Goal: Task Accomplishment & Management: Manage account settings

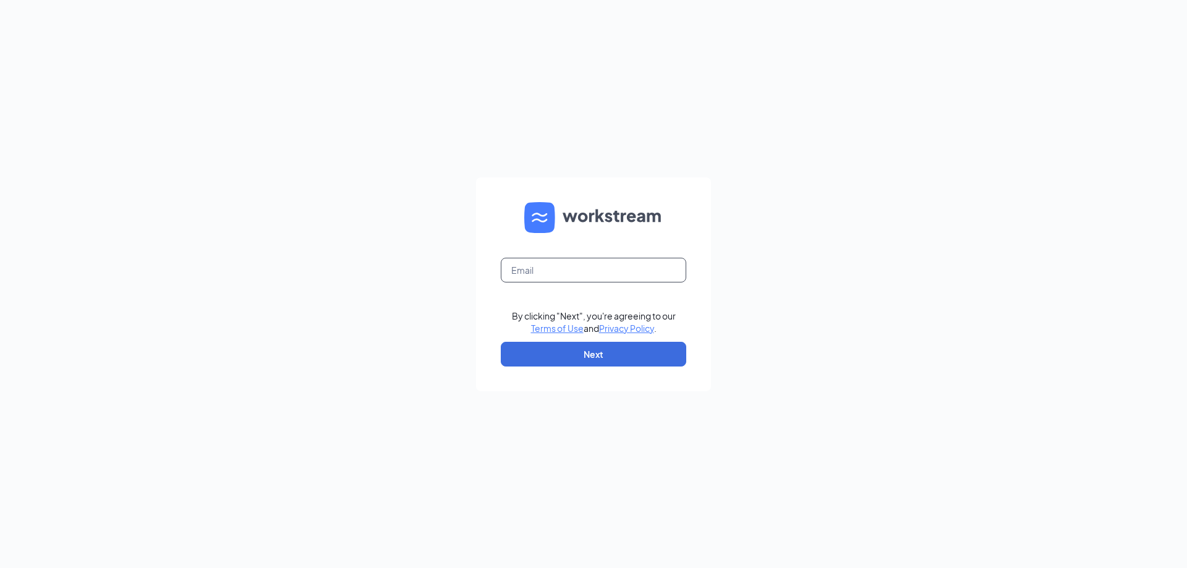
click at [535, 269] on input "text" at bounding box center [593, 270] width 185 height 25
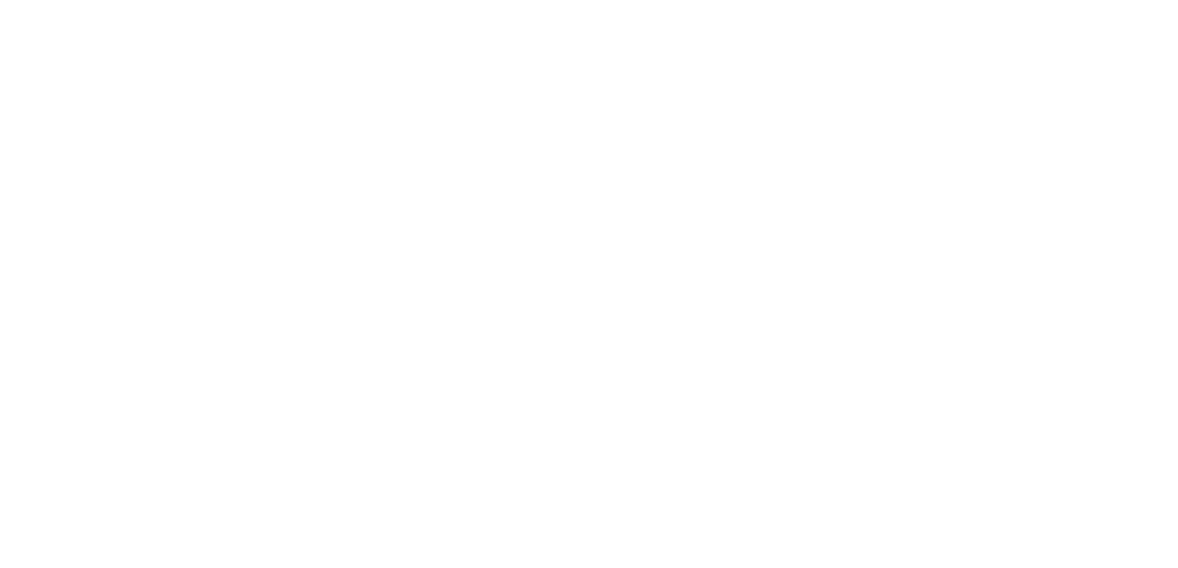
click at [0, 0] on html at bounding box center [0, 0] width 0 height 0
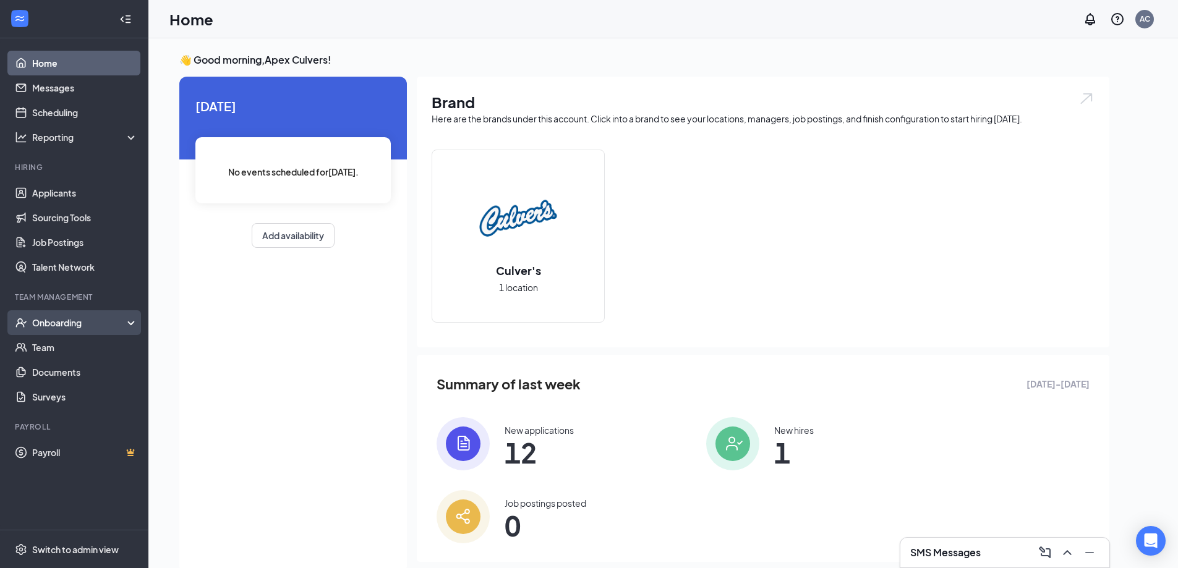
click at [135, 323] on div "Onboarding" at bounding box center [74, 322] width 148 height 25
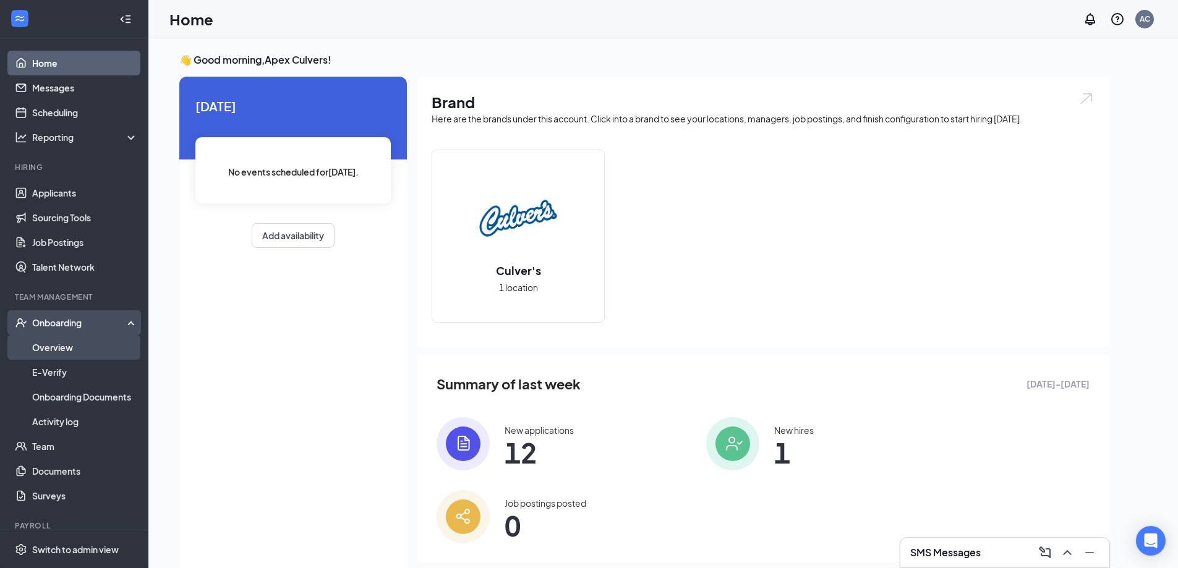
click at [98, 349] on link "Overview" at bounding box center [85, 347] width 106 height 25
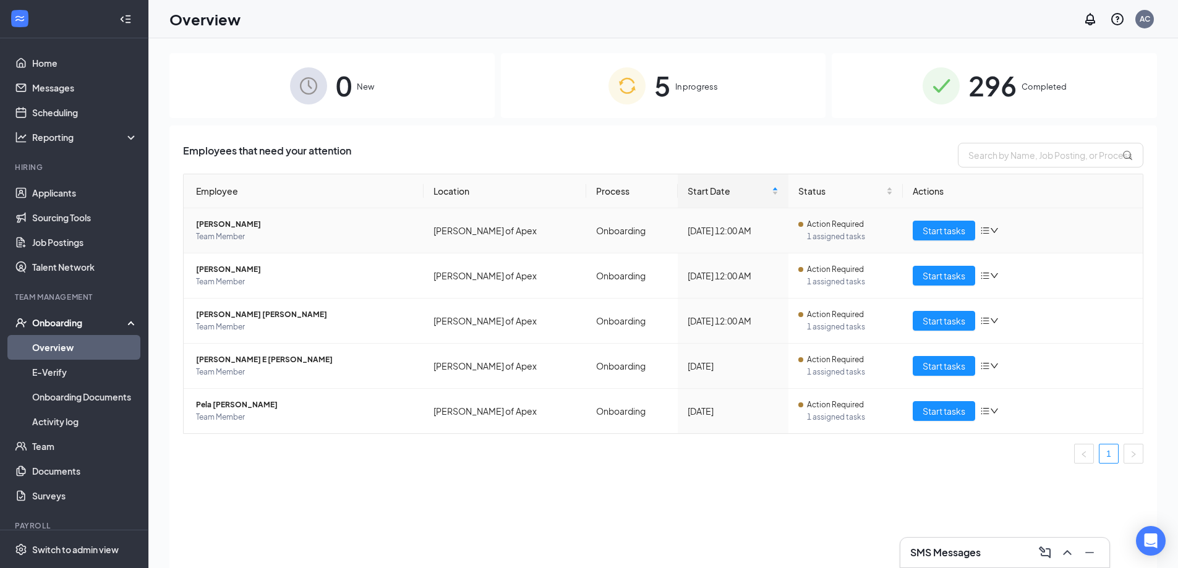
click at [210, 218] on span "Rachel A Padilla" at bounding box center [305, 224] width 218 height 12
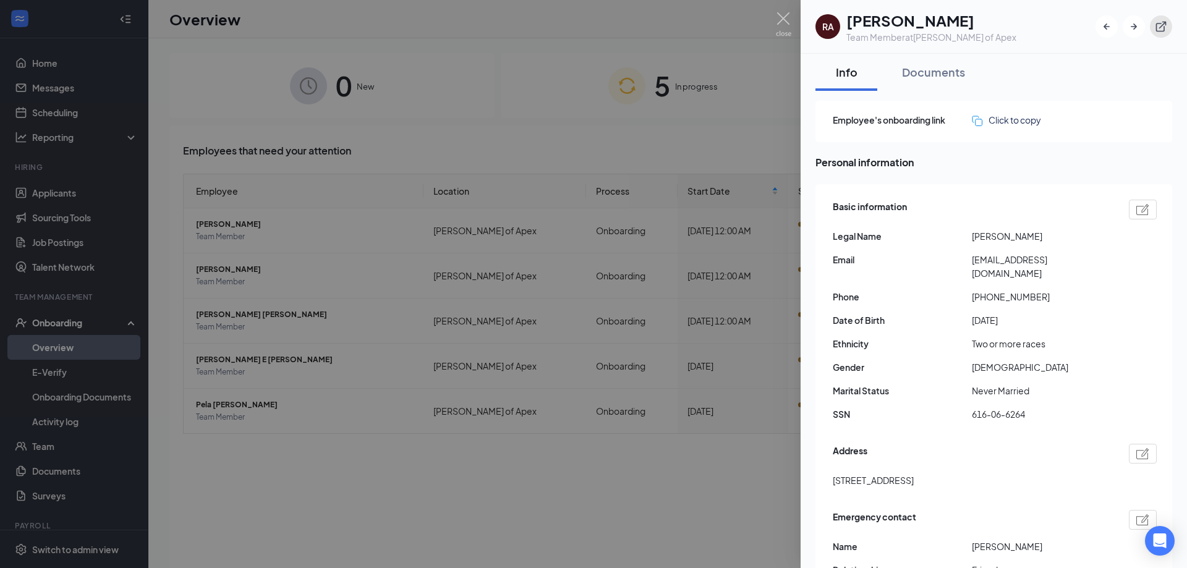
click at [1161, 24] on icon "ExternalLink" at bounding box center [1161, 26] width 12 height 12
click at [778, 16] on img at bounding box center [783, 24] width 15 height 24
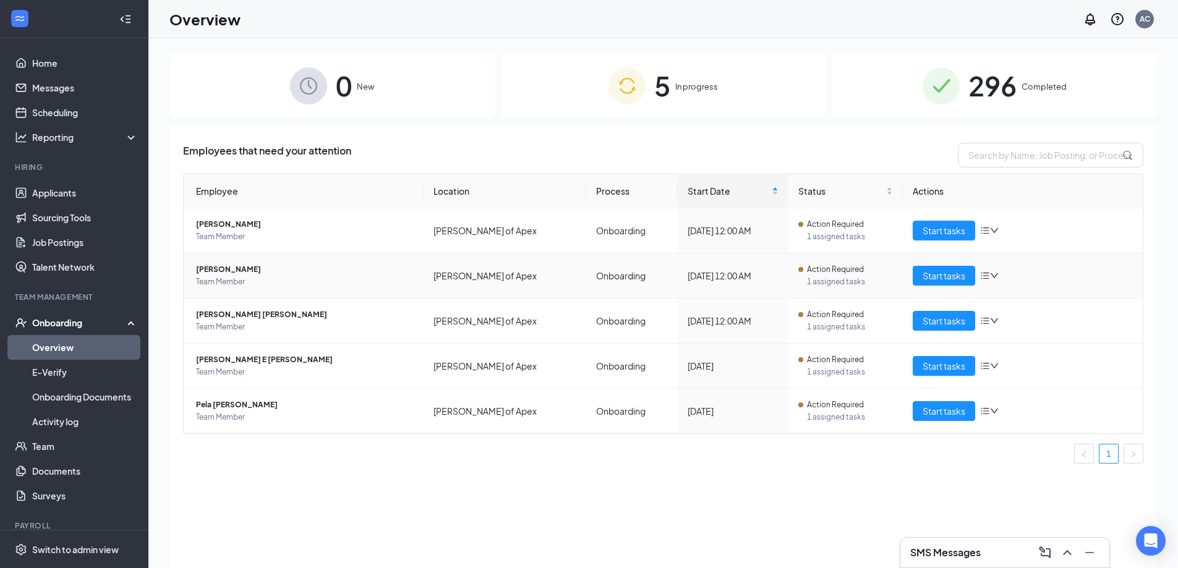
click at [229, 271] on span "Annalee Encarnacion Mejia" at bounding box center [305, 269] width 218 height 12
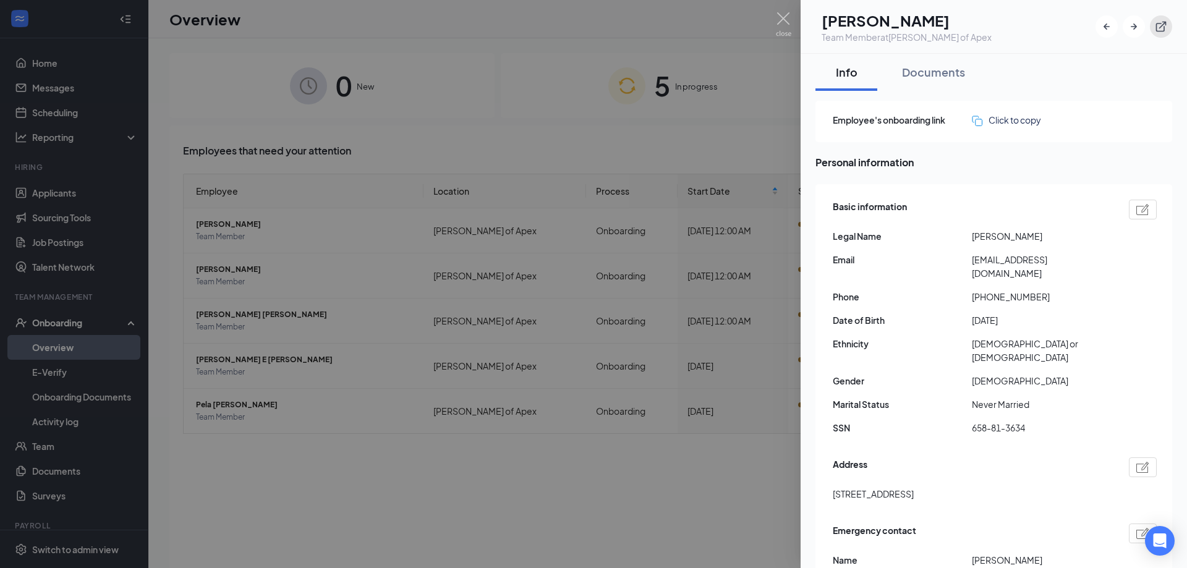
click at [1166, 21] on icon "ExternalLink" at bounding box center [1161, 26] width 12 height 12
click at [529, 480] on div at bounding box center [593, 284] width 1187 height 568
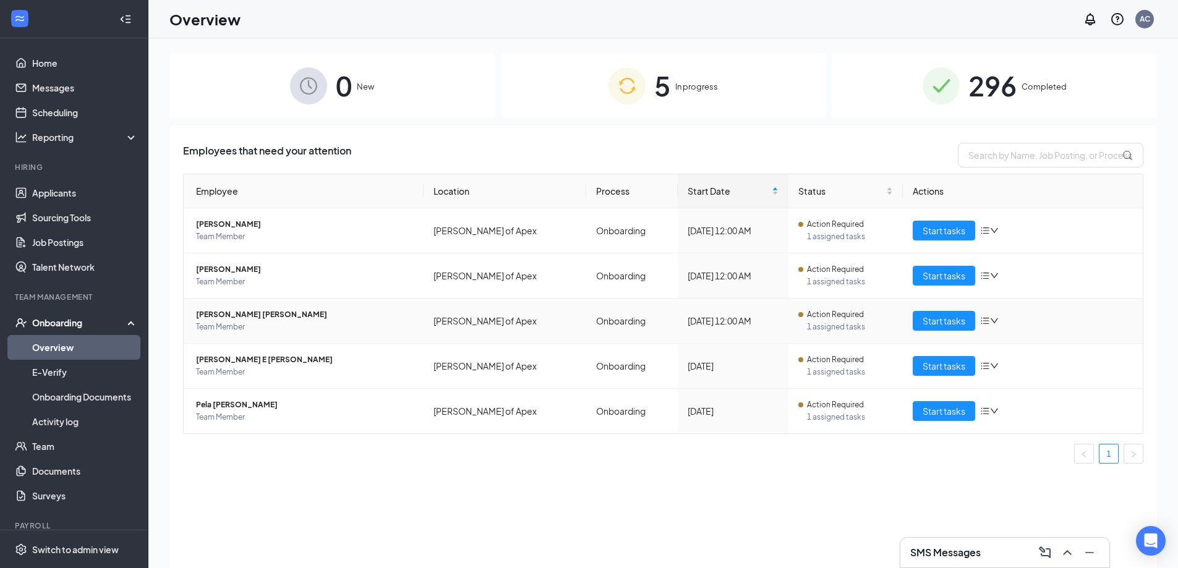
click at [208, 317] on span "Taliah JE Walters" at bounding box center [305, 315] width 218 height 12
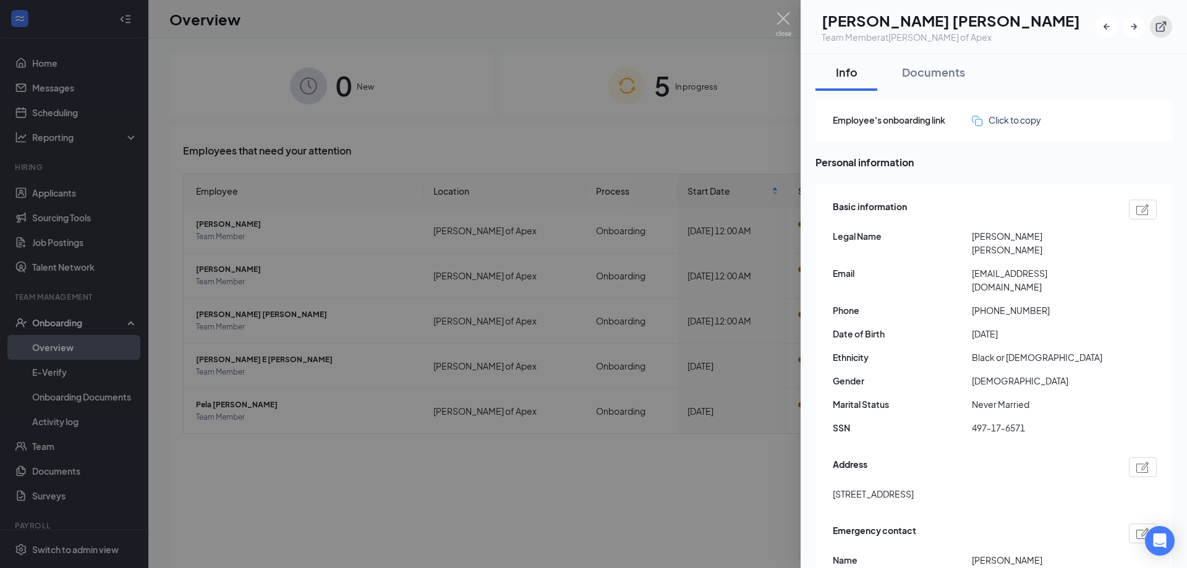
click at [1165, 25] on icon "ExternalLink" at bounding box center [1161, 26] width 12 height 12
click at [243, 256] on div at bounding box center [593, 284] width 1187 height 568
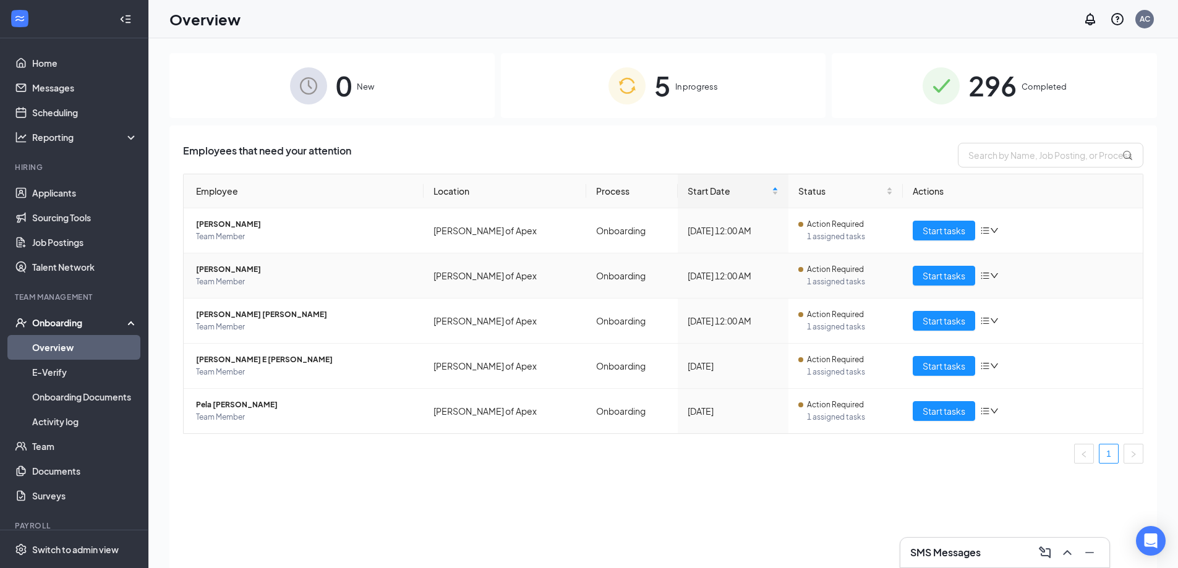
drag, startPoint x: 245, startPoint y: 266, endPoint x: 245, endPoint y: 260, distance: 6.8
click at [245, 261] on td "Annalee Encarnacion Mejia Team Member" at bounding box center [304, 276] width 240 height 45
click at [248, 268] on span "Annalee Encarnacion Mejia" at bounding box center [305, 269] width 218 height 12
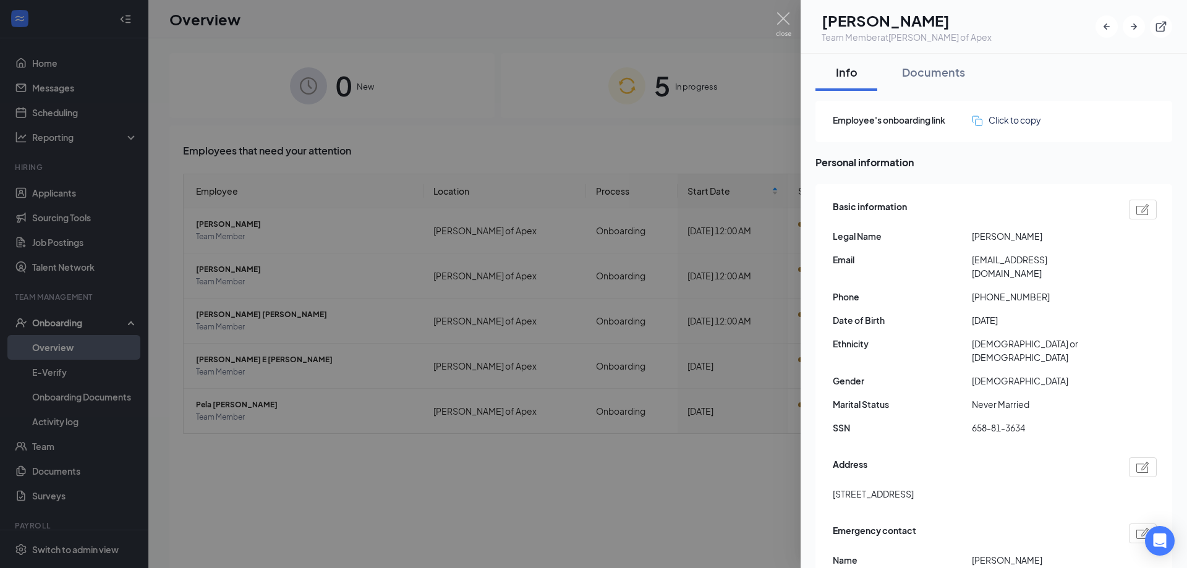
click at [208, 216] on div at bounding box center [593, 284] width 1187 height 568
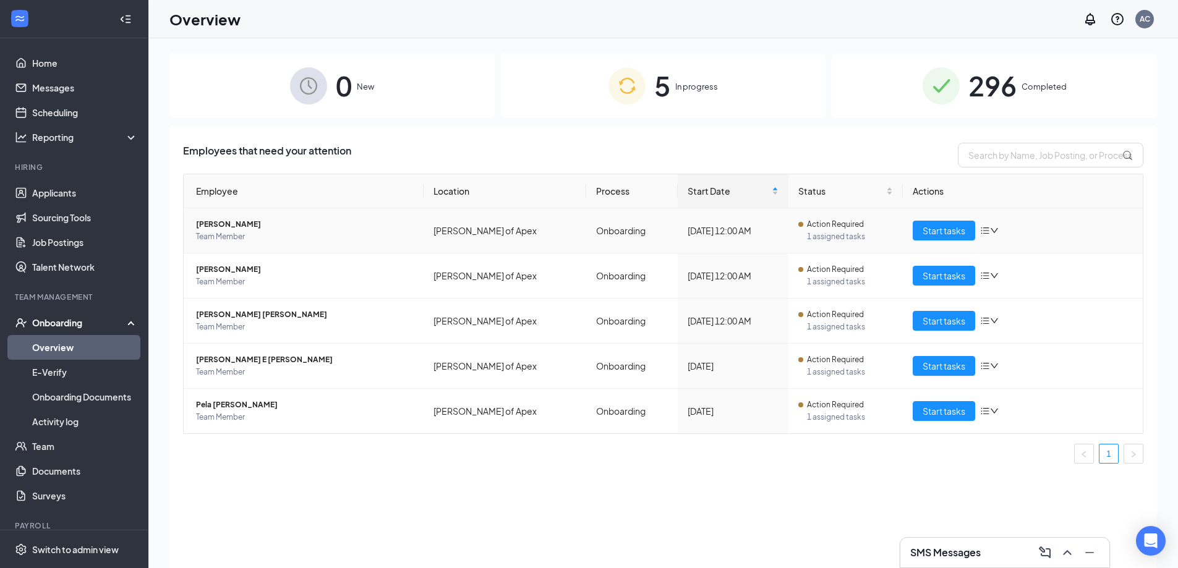
click at [230, 226] on span "Rachel A Padilla" at bounding box center [305, 224] width 218 height 12
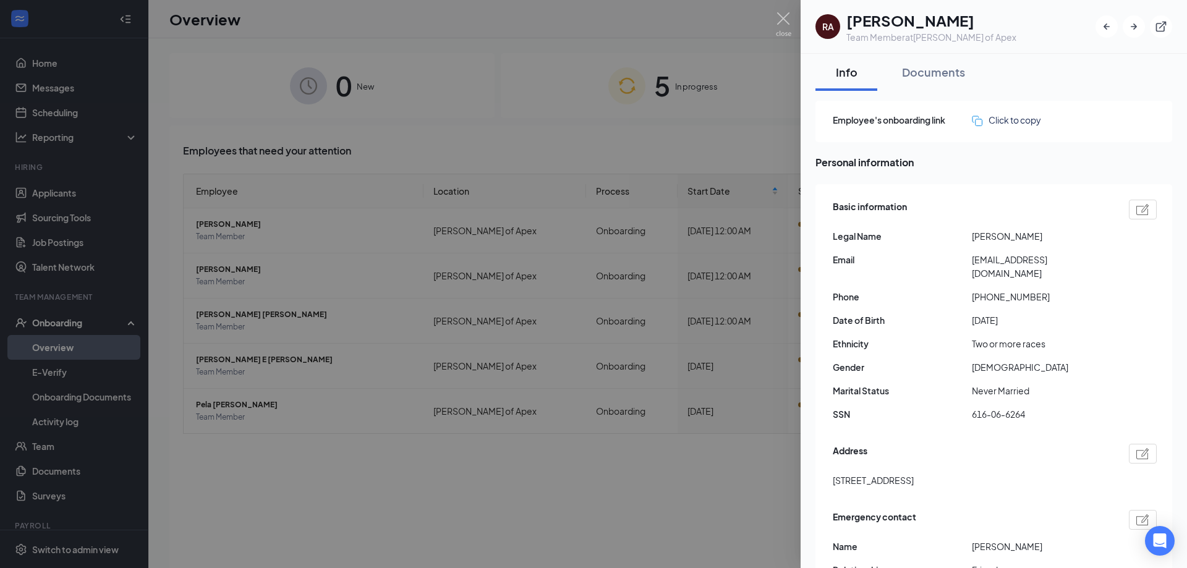
click at [236, 273] on div at bounding box center [593, 284] width 1187 height 568
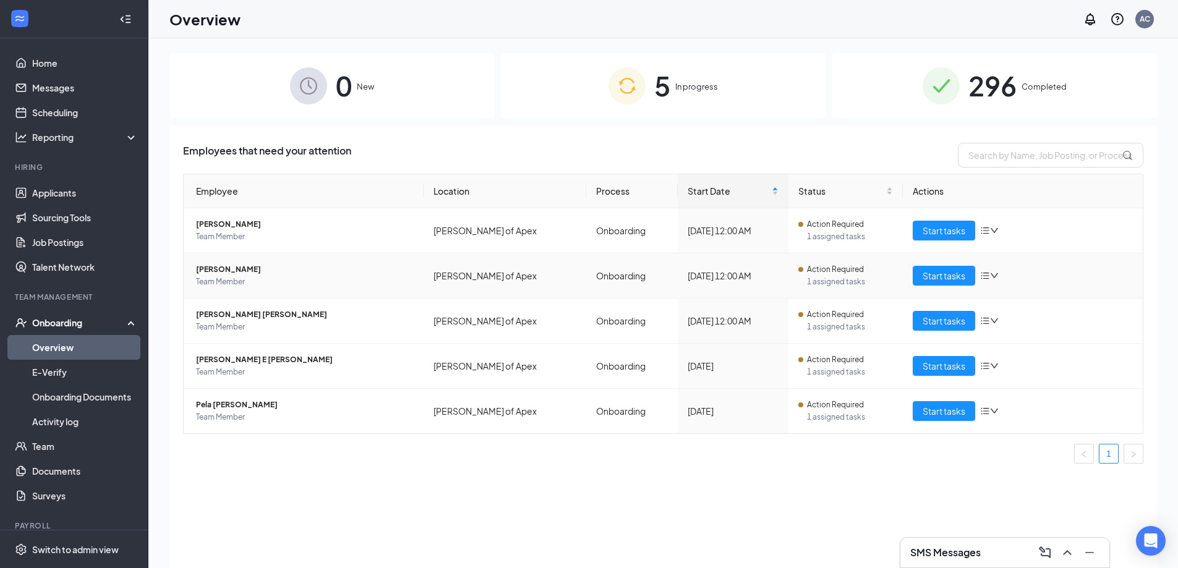
click at [236, 271] on span "Annalee Encarnacion Mejia" at bounding box center [305, 269] width 218 height 12
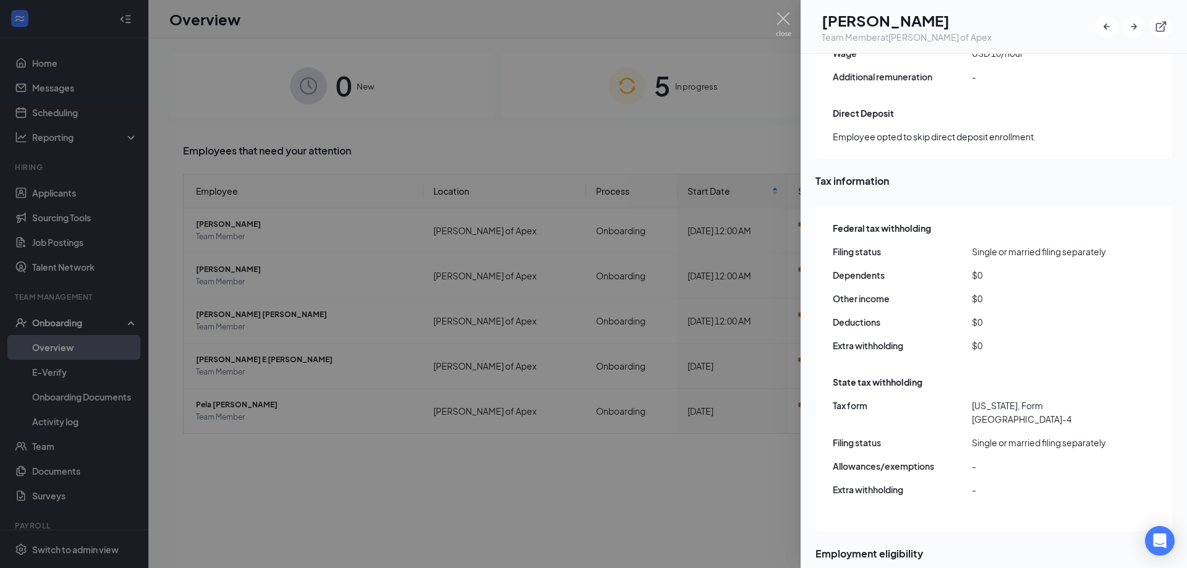
scroll to position [1033, 0]
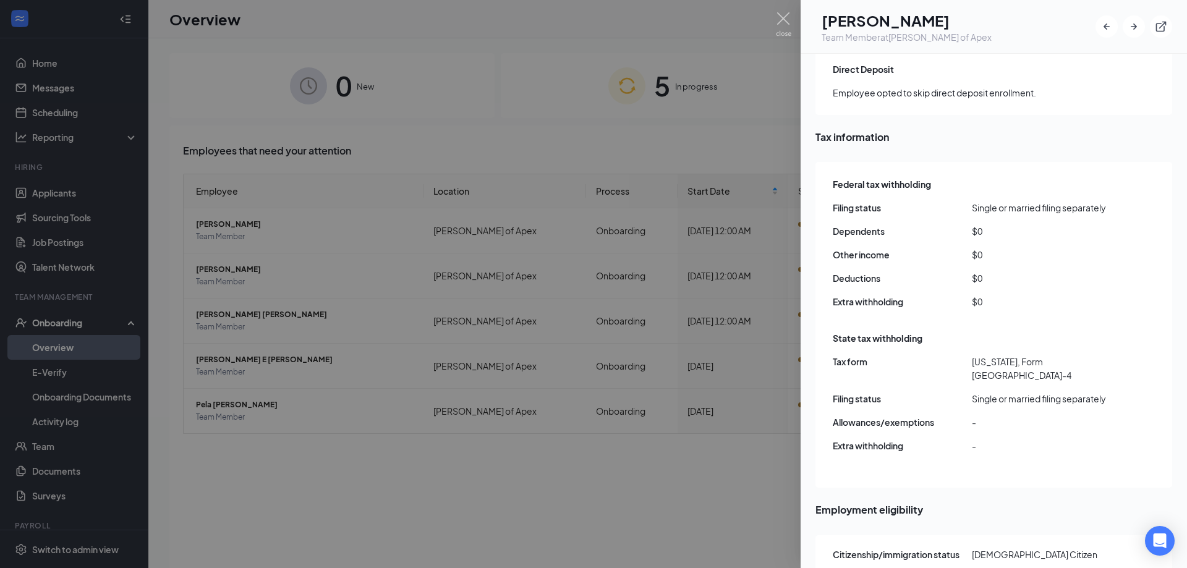
click at [475, 465] on div at bounding box center [593, 284] width 1187 height 568
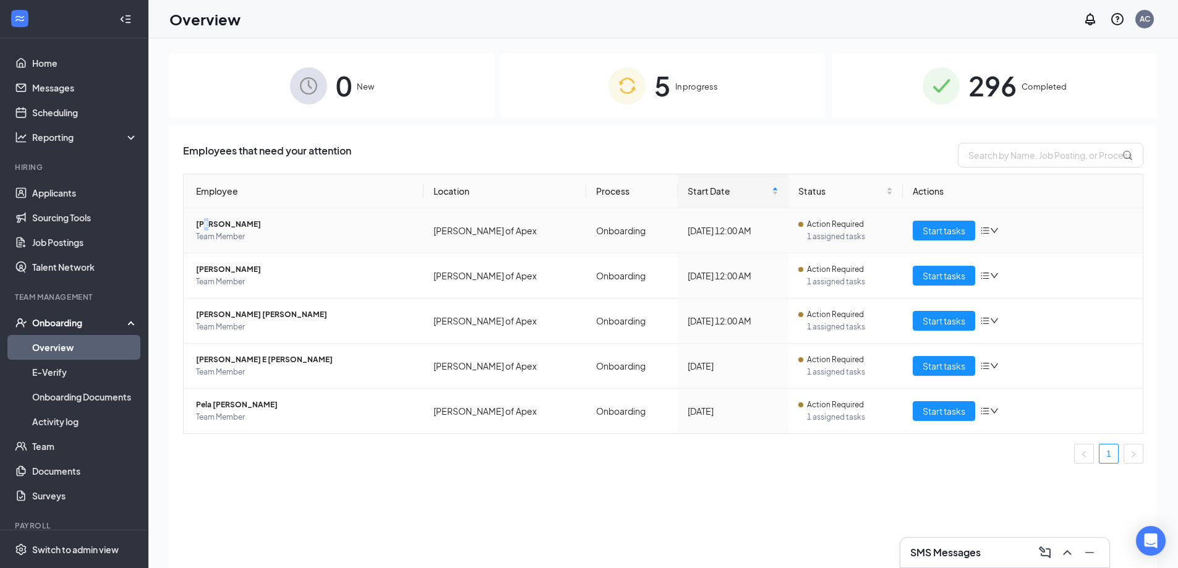
click at [207, 223] on span "Rachel A Padilla" at bounding box center [305, 224] width 218 height 12
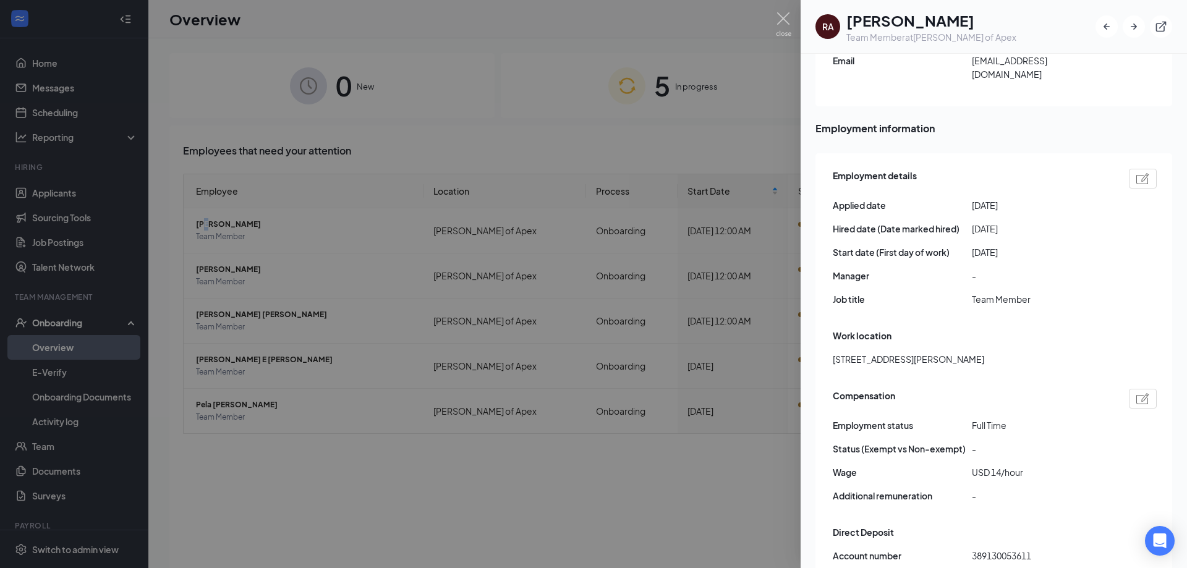
scroll to position [618, 0]
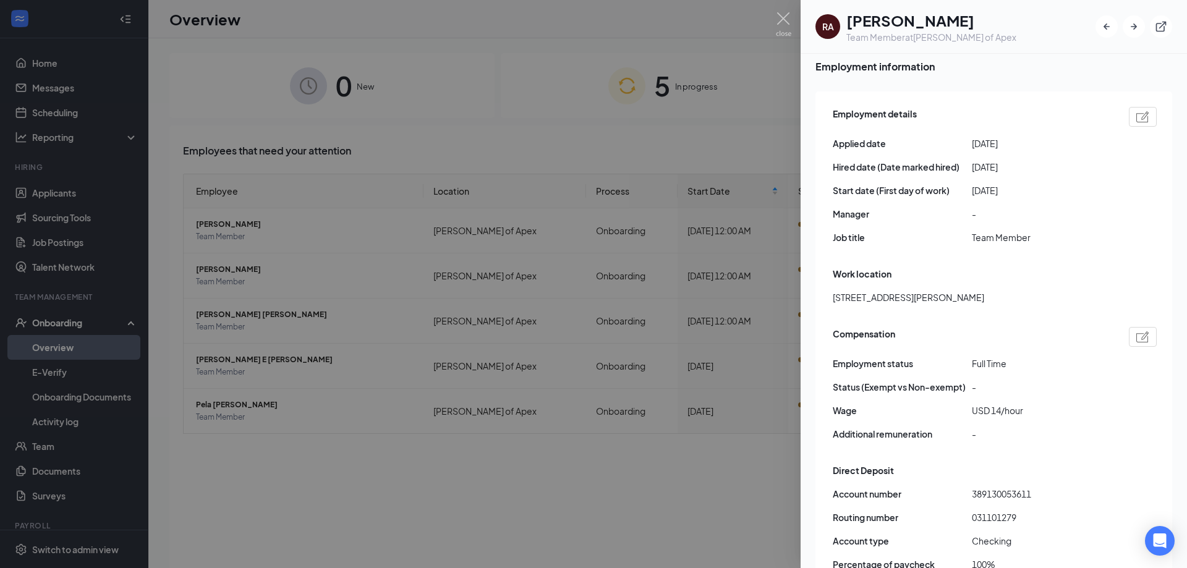
click at [260, 261] on div at bounding box center [593, 284] width 1187 height 568
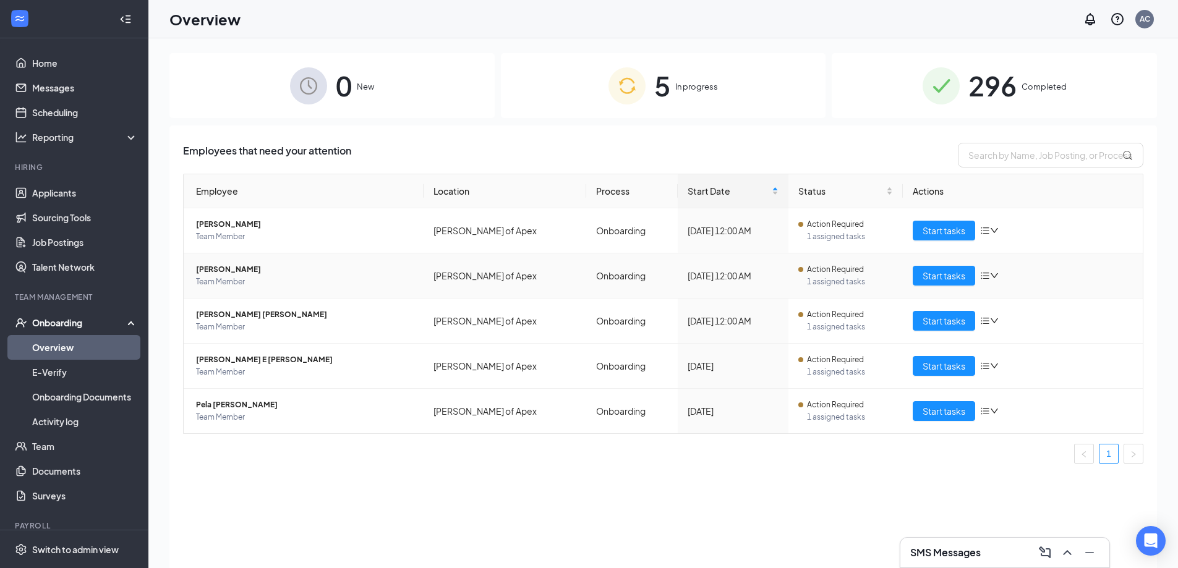
click at [262, 275] on span "Annalee Encarnacion Mejia" at bounding box center [305, 269] width 218 height 12
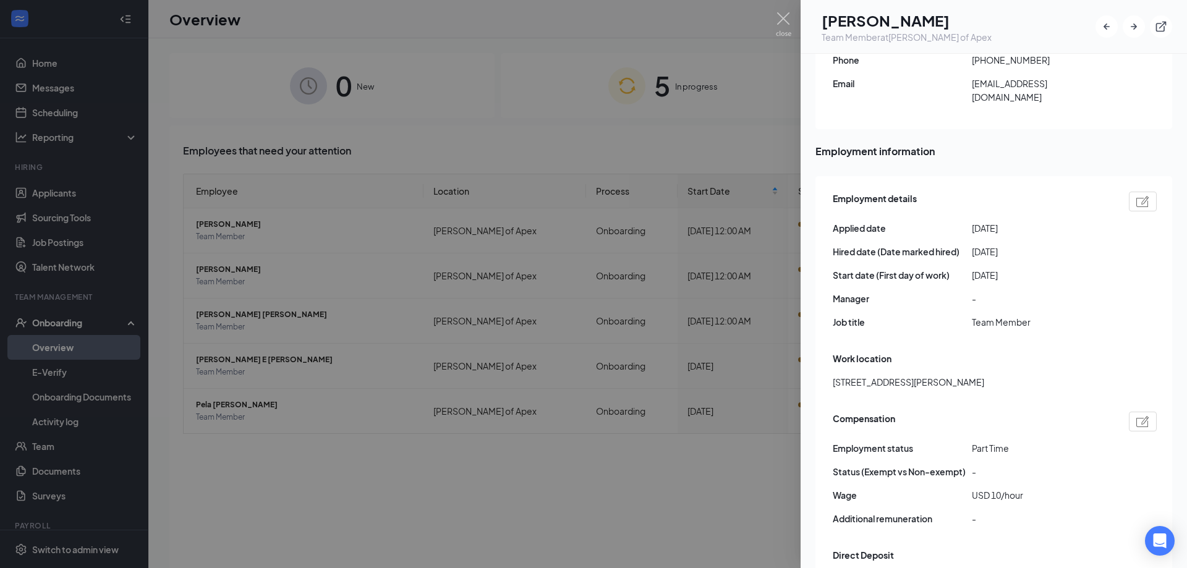
scroll to position [556, 0]
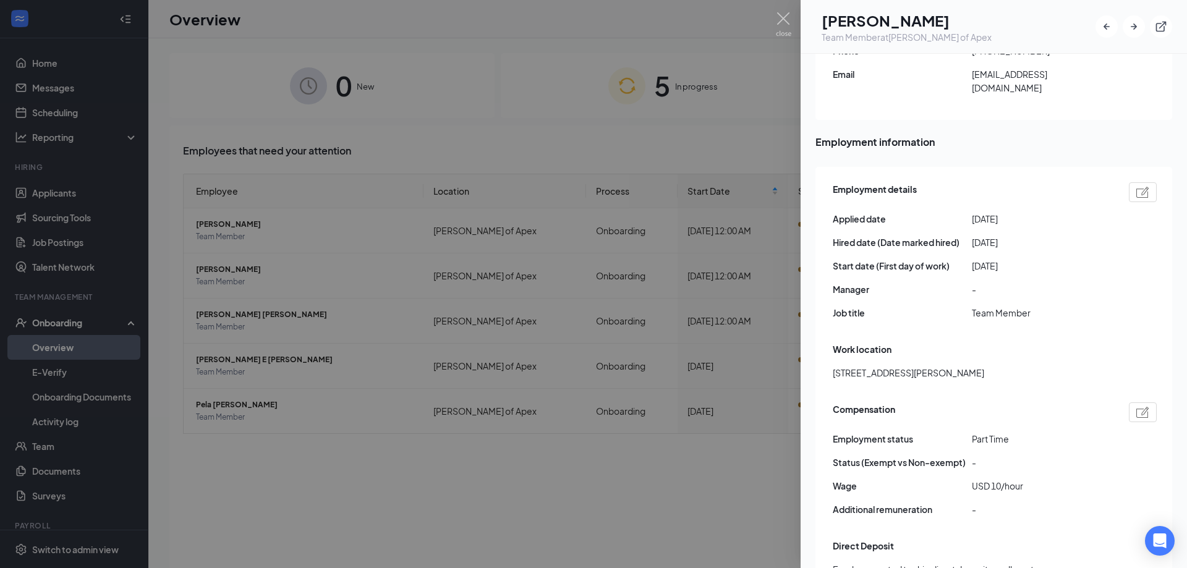
click at [340, 287] on div at bounding box center [593, 284] width 1187 height 568
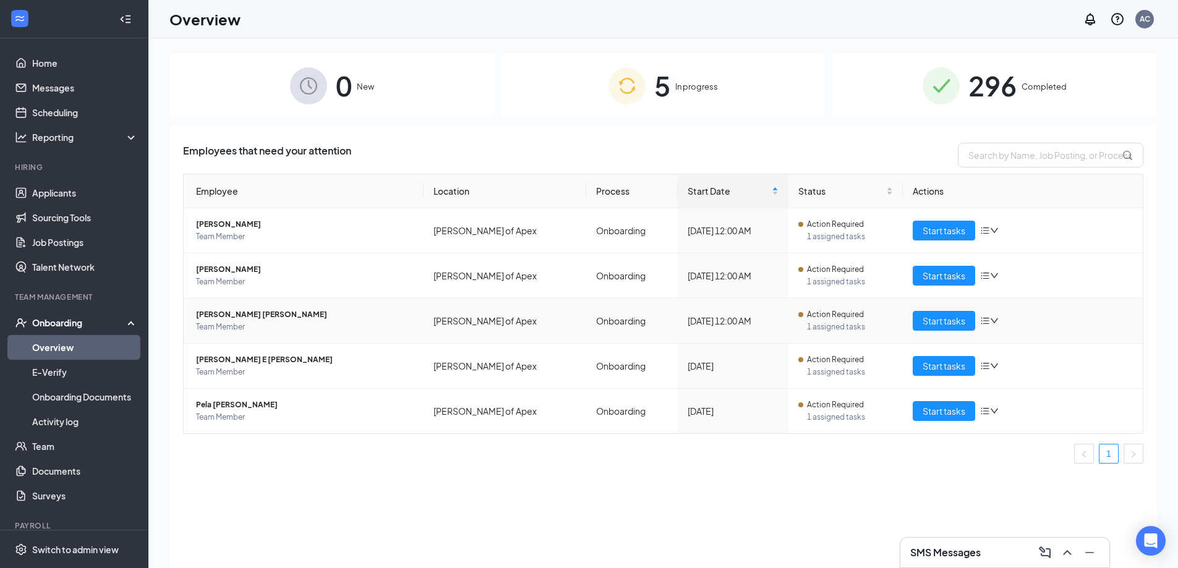
click at [203, 314] on span "Taliah JE Walters" at bounding box center [305, 315] width 218 height 12
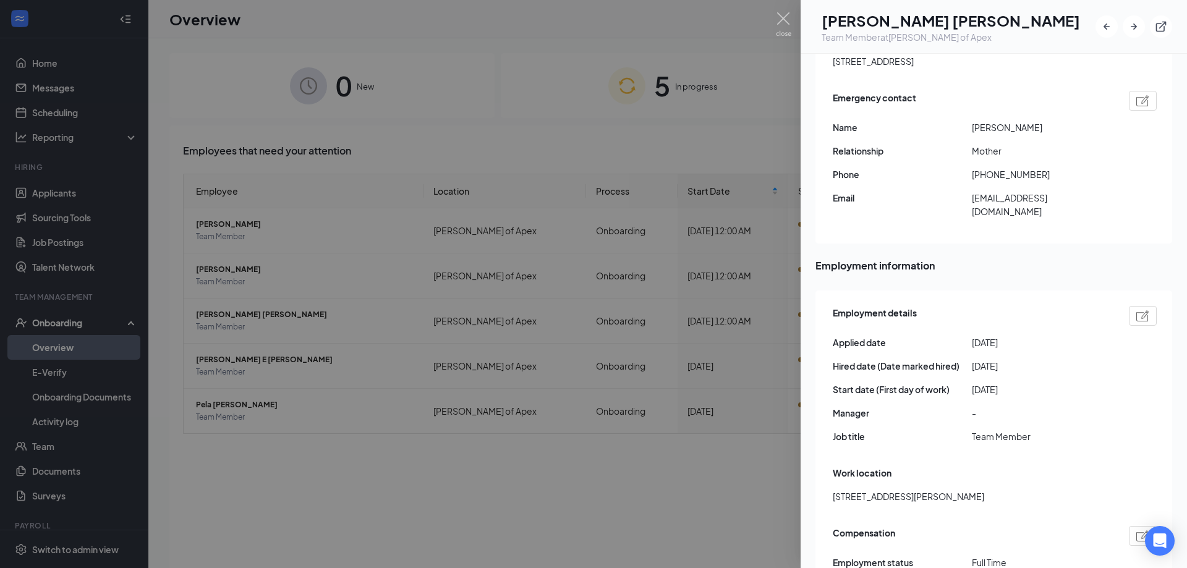
scroll to position [495, 0]
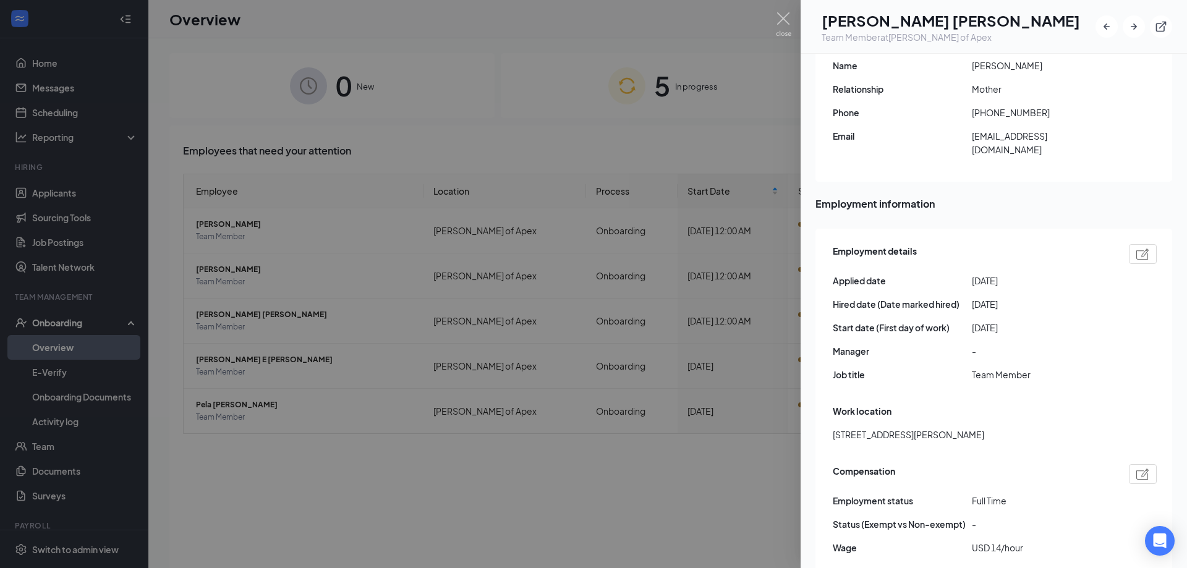
click at [374, 452] on div at bounding box center [593, 284] width 1187 height 568
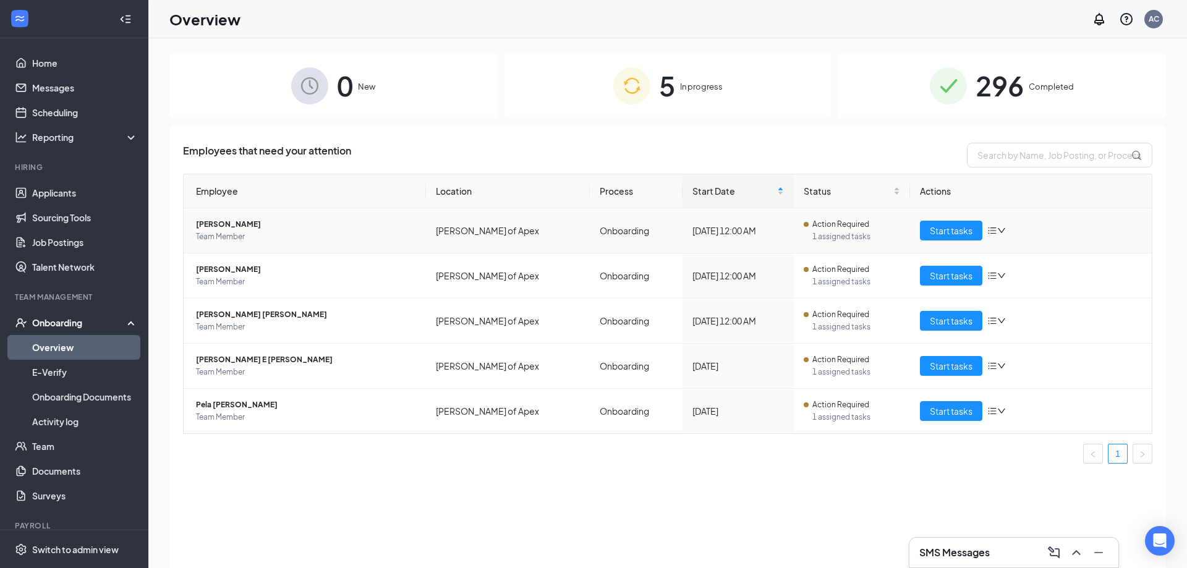
click at [223, 221] on span "Rachel A Padilla" at bounding box center [306, 224] width 220 height 12
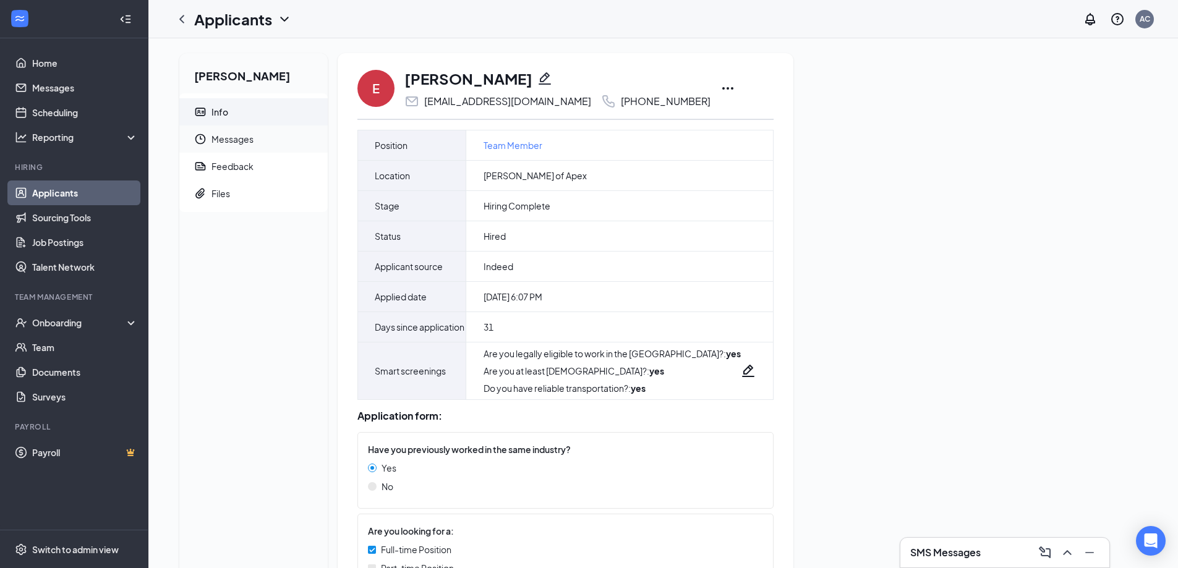
click at [232, 135] on span "Messages" at bounding box center [264, 139] width 106 height 27
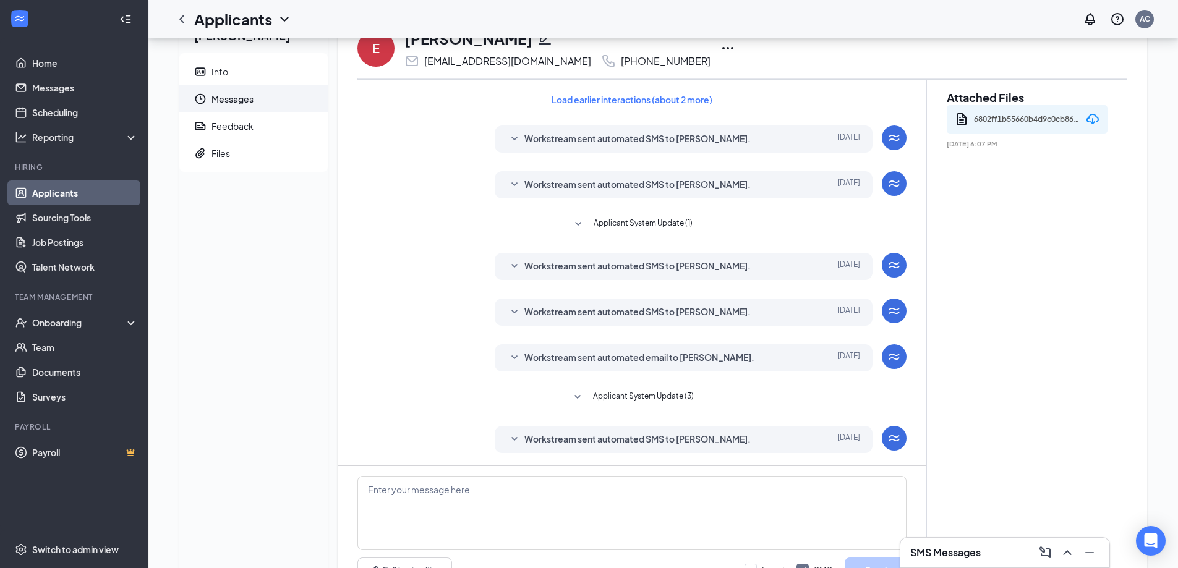
scroll to position [104, 0]
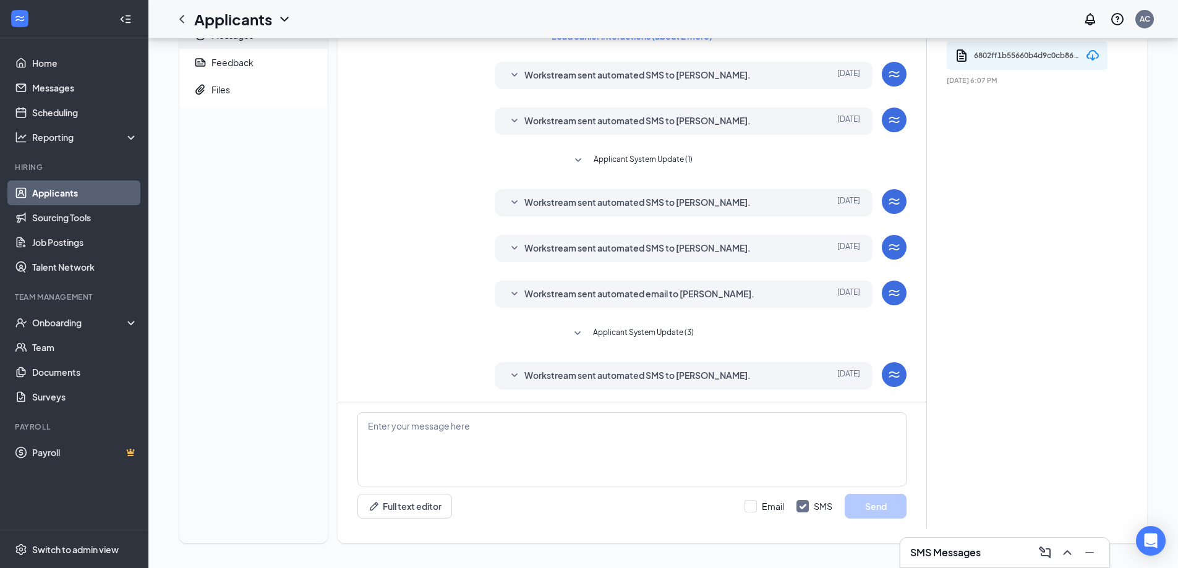
click at [616, 334] on span "Applicant System Update (3)" at bounding box center [643, 333] width 101 height 15
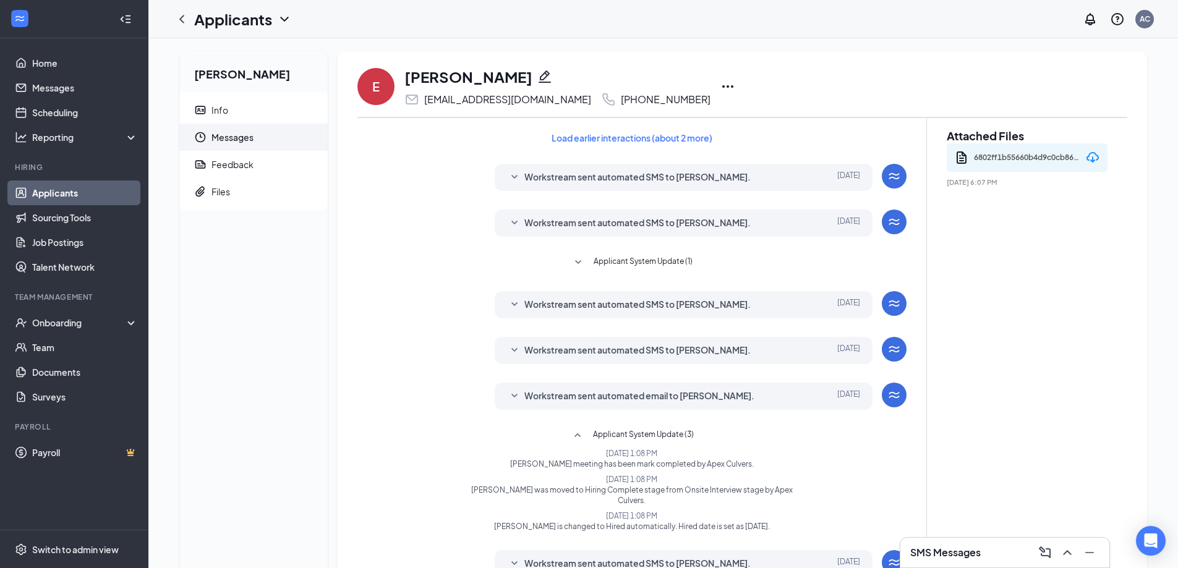
scroll to position [0, 0]
click at [604, 262] on span "Applicant System Update (1)" at bounding box center [643, 264] width 99 height 15
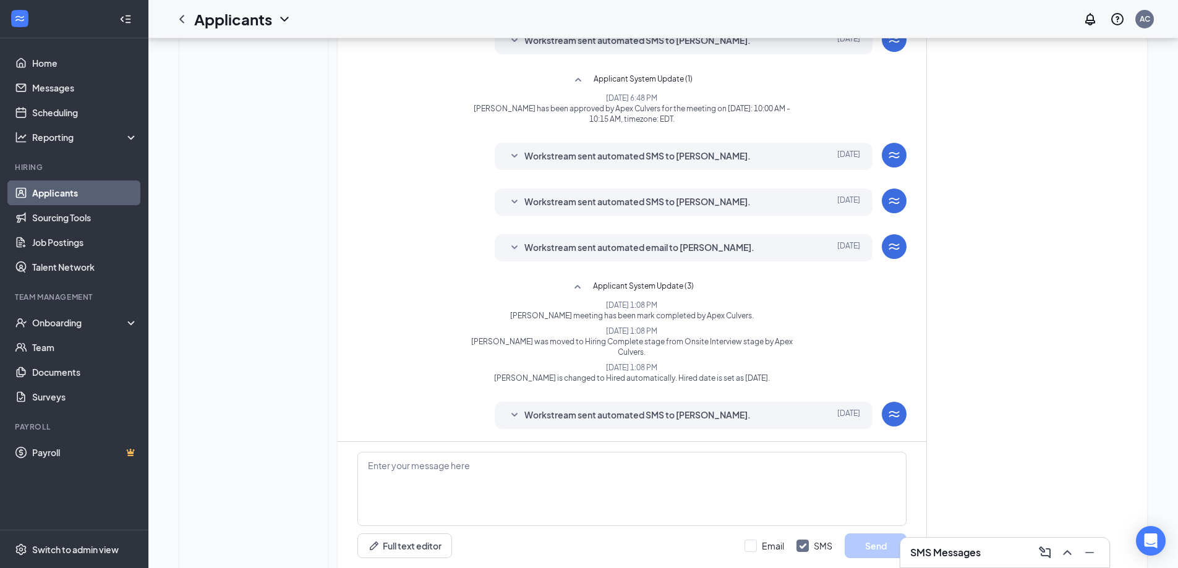
scroll to position [185, 0]
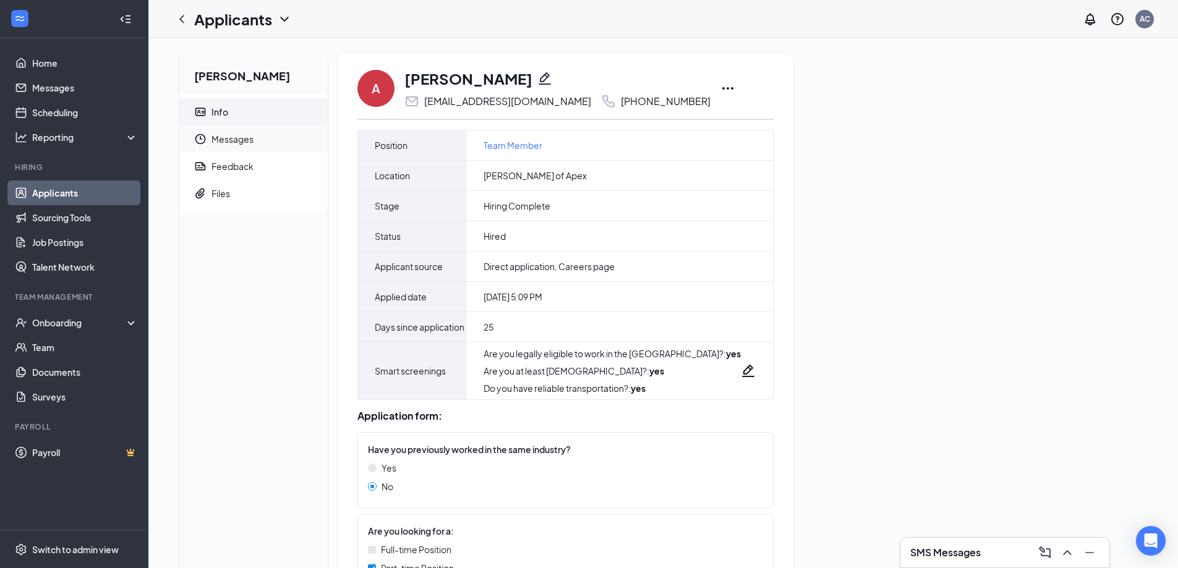
click at [258, 132] on span "Messages" at bounding box center [264, 139] width 106 height 27
click at [232, 142] on span "Messages" at bounding box center [264, 139] width 106 height 27
